Goal: Transaction & Acquisition: Purchase product/service

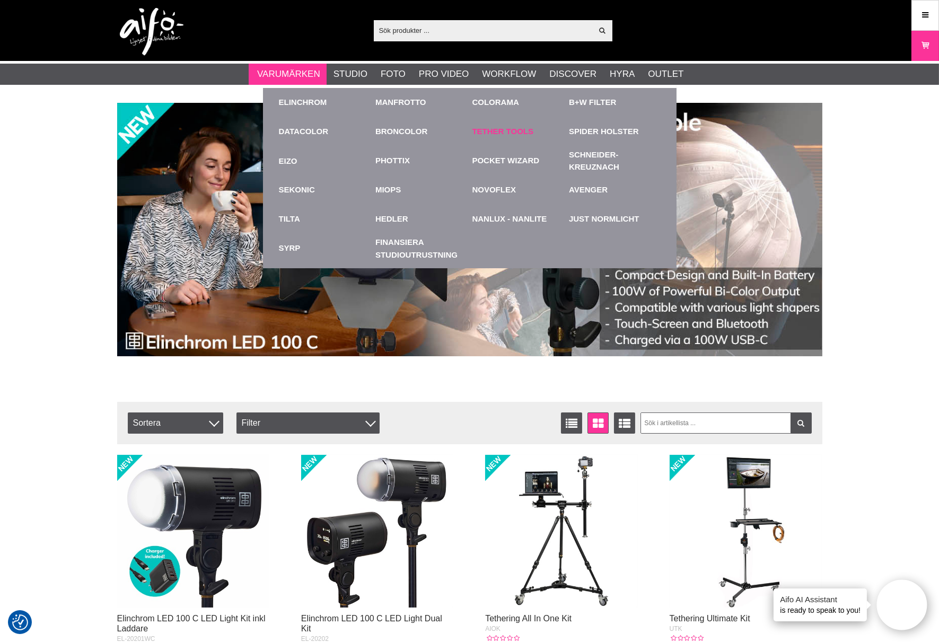
click at [485, 130] on link "Tether Tools" at bounding box center [502, 132] width 61 height 12
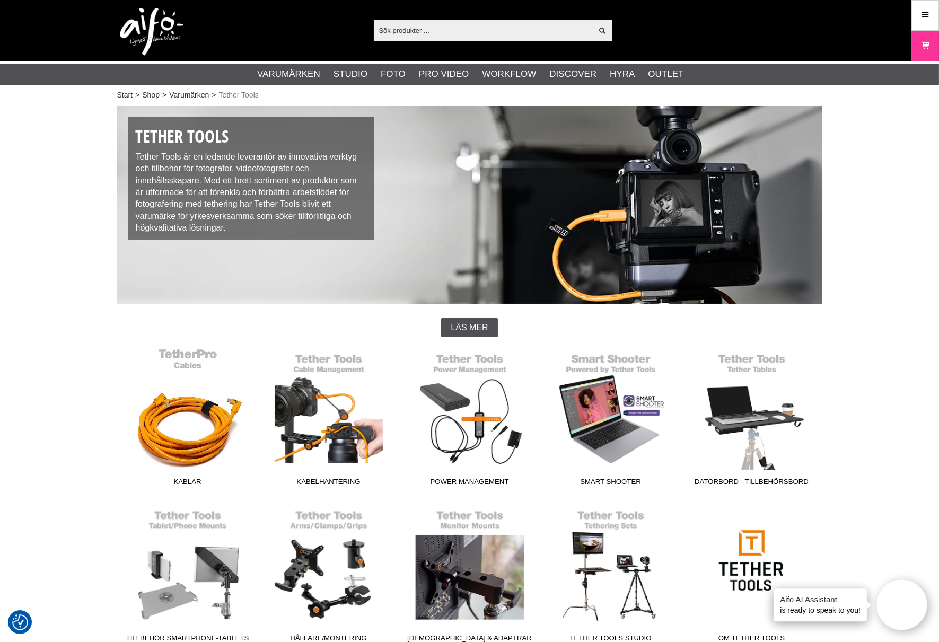
click at [184, 436] on link "Kablar" at bounding box center [187, 419] width 141 height 143
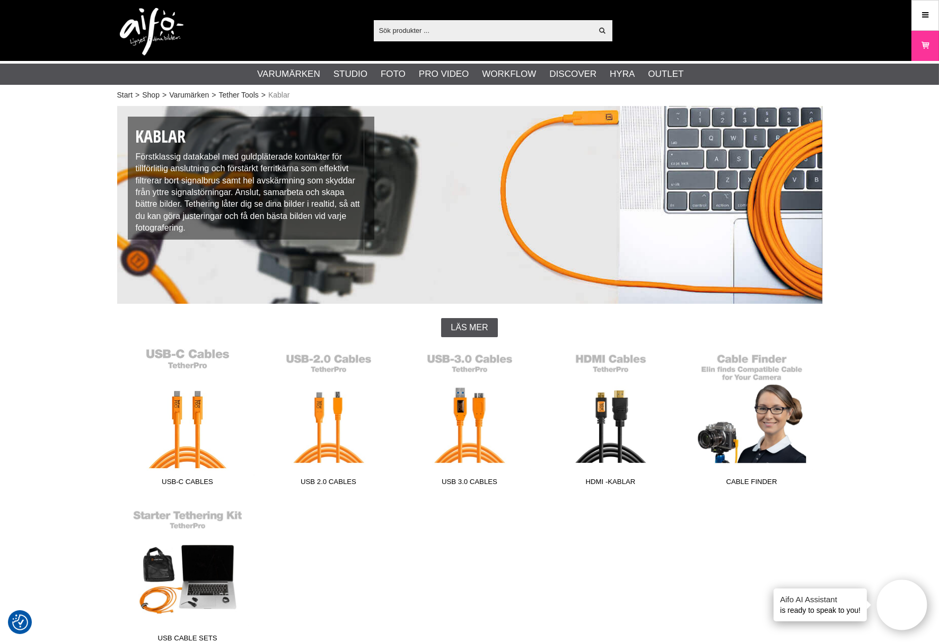
click at [186, 446] on link "USB-C Cables" at bounding box center [187, 419] width 141 height 143
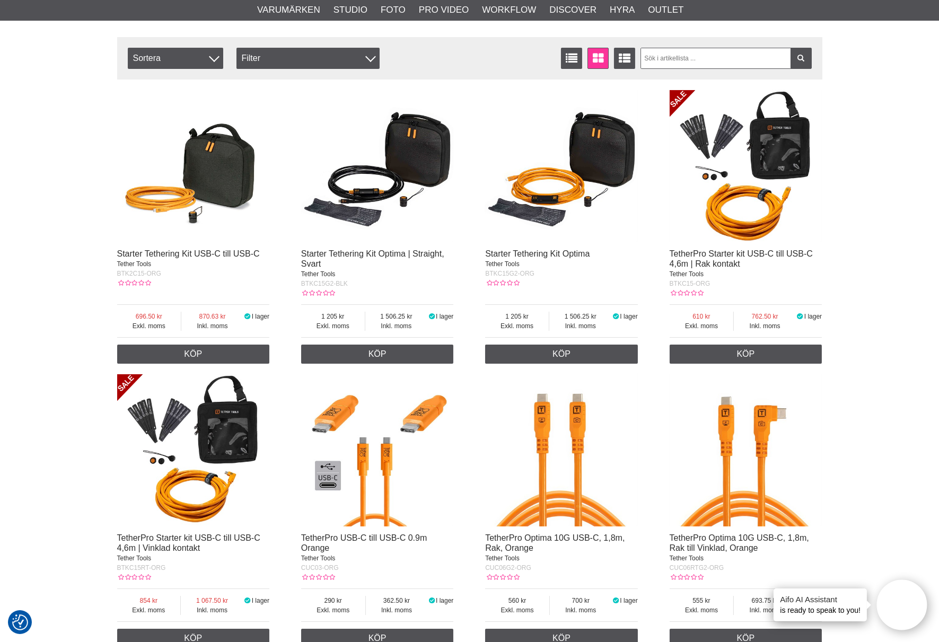
scroll to position [235, 0]
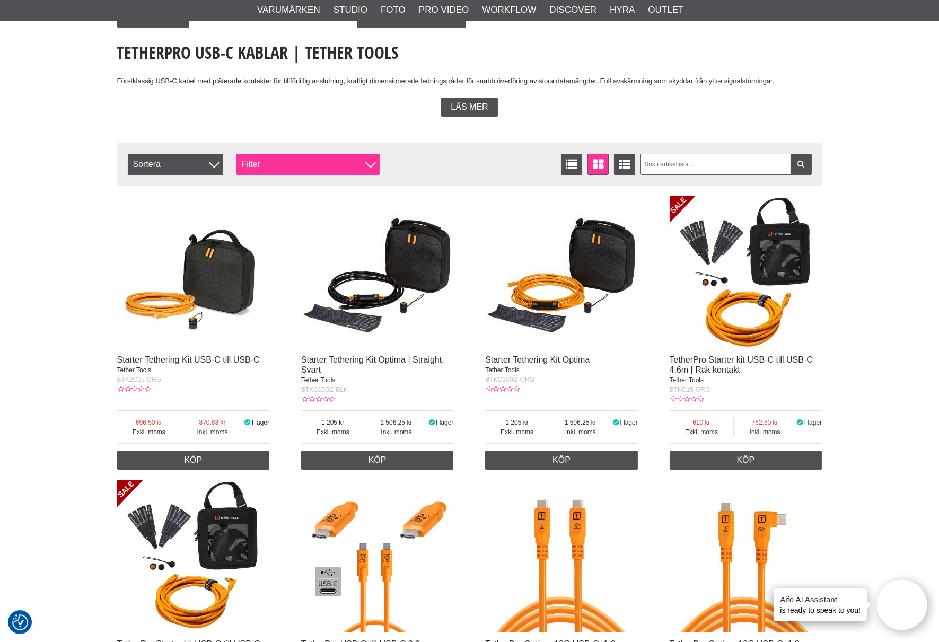
click at [299, 163] on div "Filter" at bounding box center [307, 164] width 143 height 21
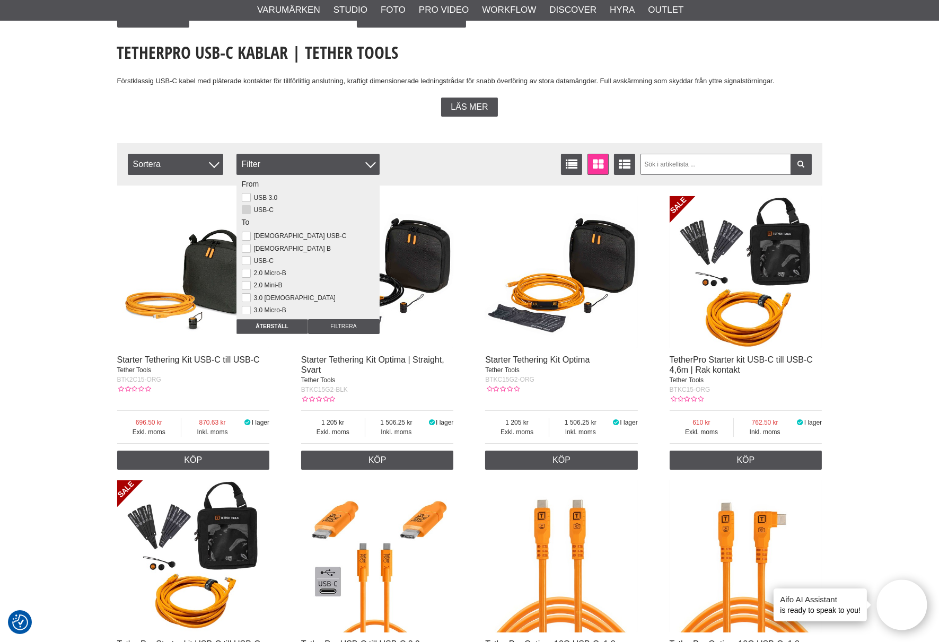
click at [248, 209] on button at bounding box center [246, 209] width 9 height 9
click at [251, 256] on button at bounding box center [246, 260] width 9 height 9
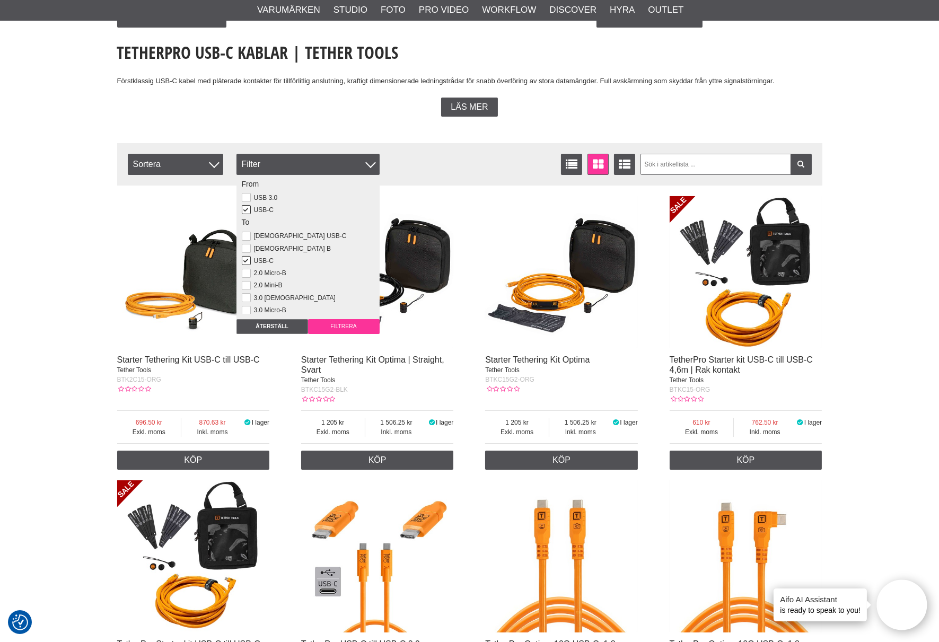
click at [348, 326] on input "Filtrera" at bounding box center [344, 326] width 72 height 15
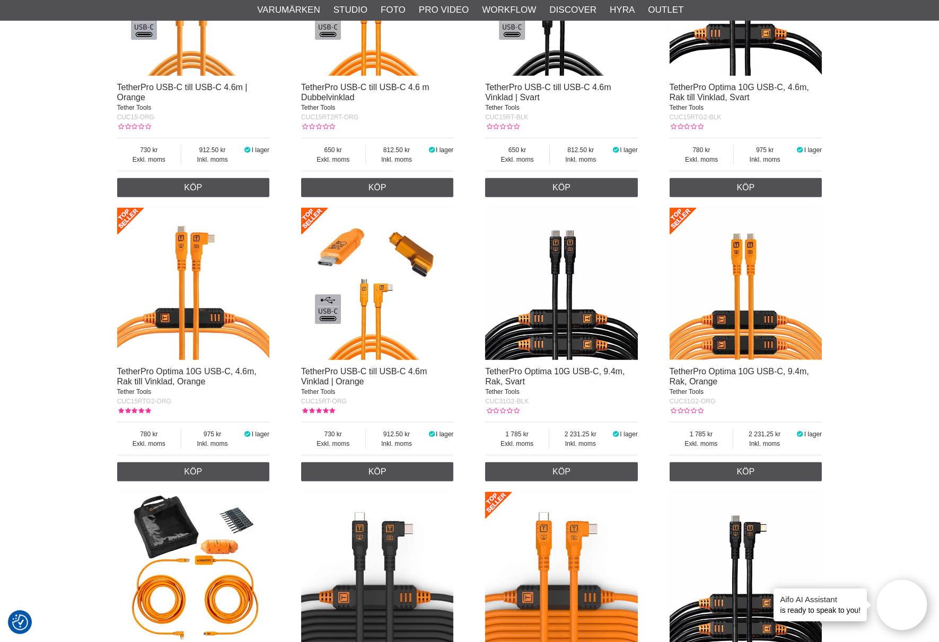
scroll to position [1767, 0]
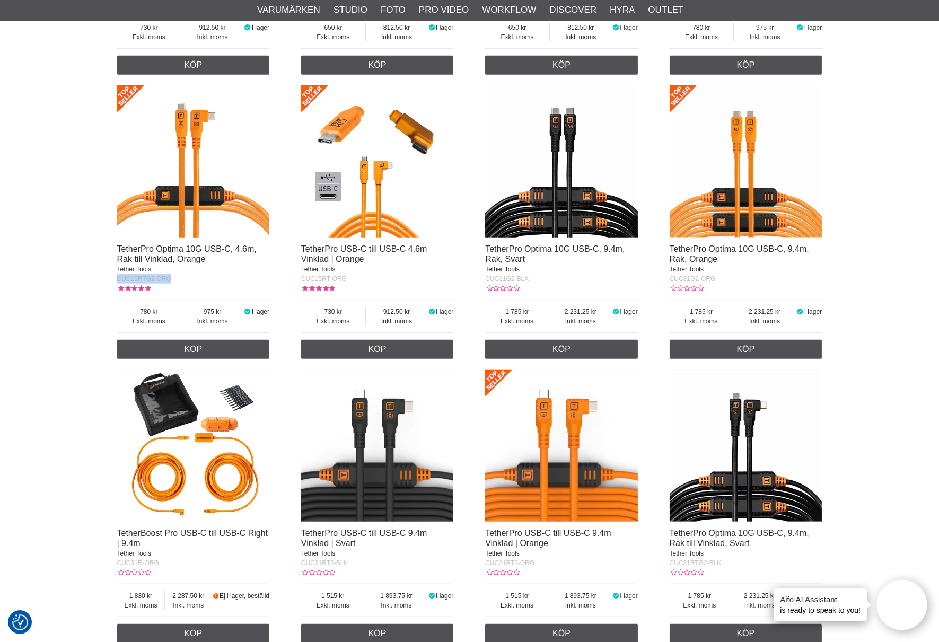
drag, startPoint x: 178, startPoint y: 281, endPoint x: 111, endPoint y: 278, distance: 66.3
copy span "CUC15RTG2-ORG"
